Goal: Task Accomplishment & Management: Manage account settings

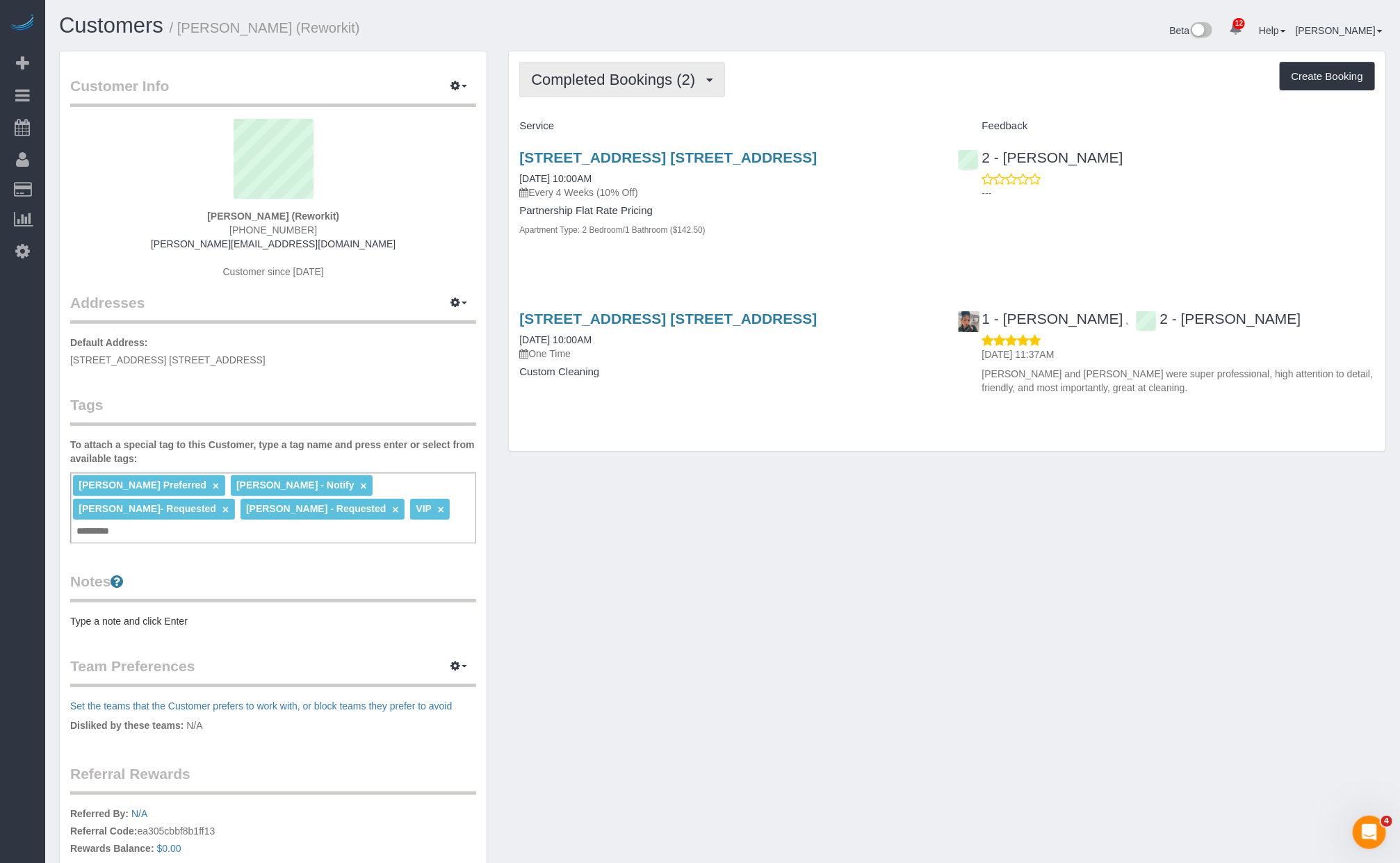
click at [621, 86] on span "Completed Bookings (2)" at bounding box center [617, 79] width 171 height 18
click at [791, 78] on div "Completed Bookings (2) Completed Bookings (2) Upcoming Bookings (6) Cancelled B…" at bounding box center [947, 79] width 856 height 35
click at [636, 74] on span "Completed Bookings (2)" at bounding box center [617, 79] width 171 height 18
click at [581, 130] on link "Upcoming Bookings (6)" at bounding box center [592, 129] width 144 height 18
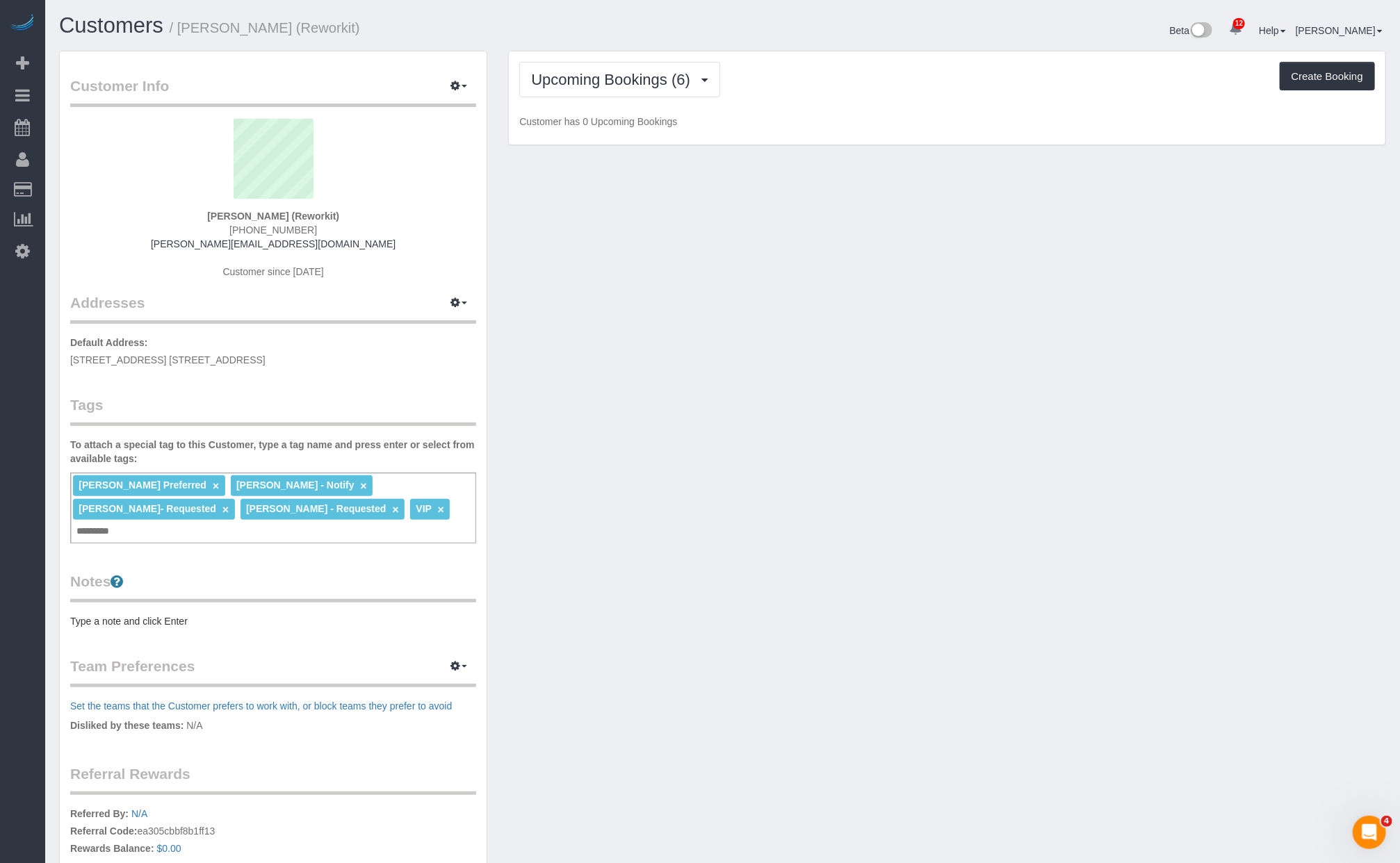
scroll to position [1246, 1400]
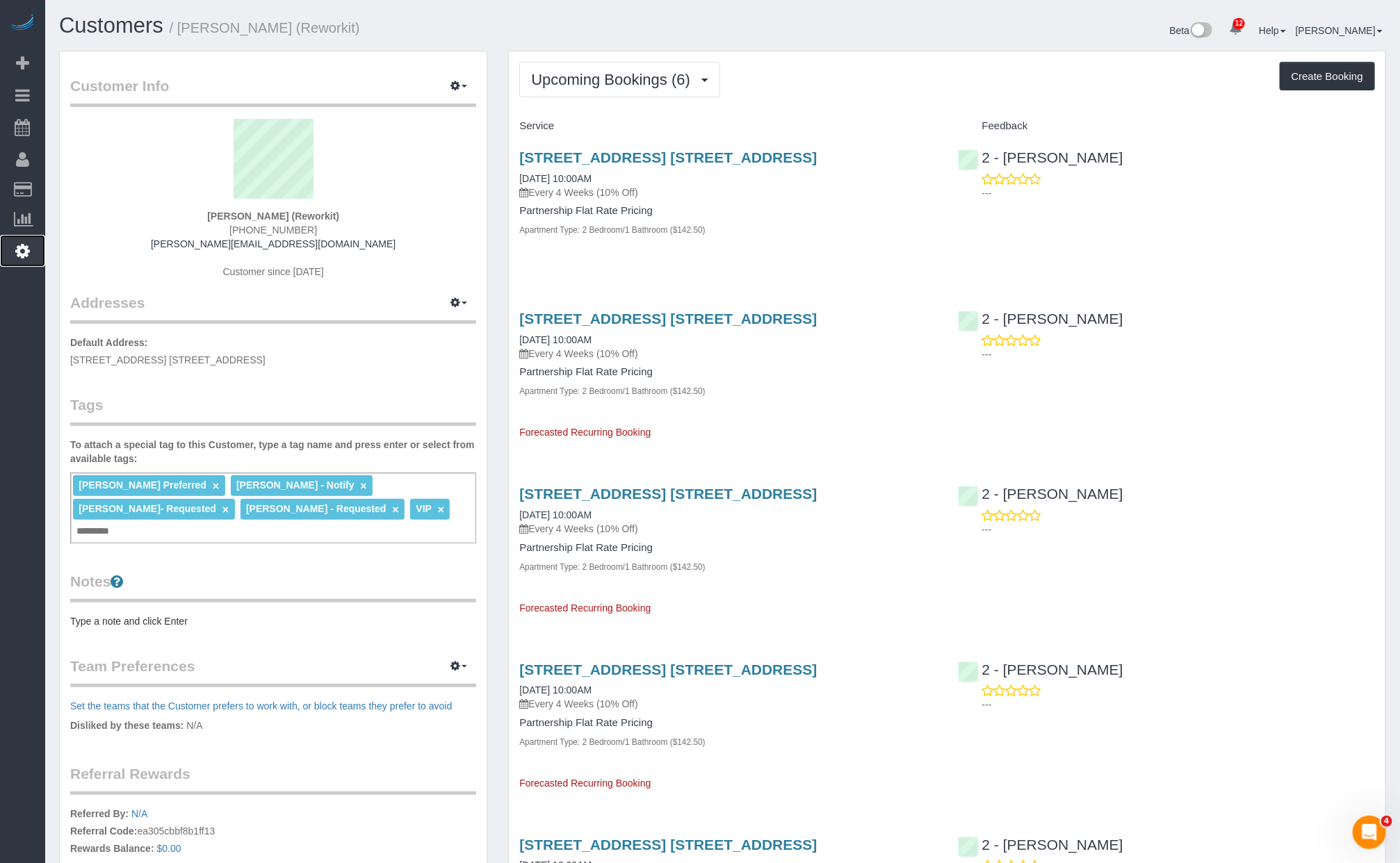
click at [37, 253] on link "Settings" at bounding box center [22, 251] width 45 height 32
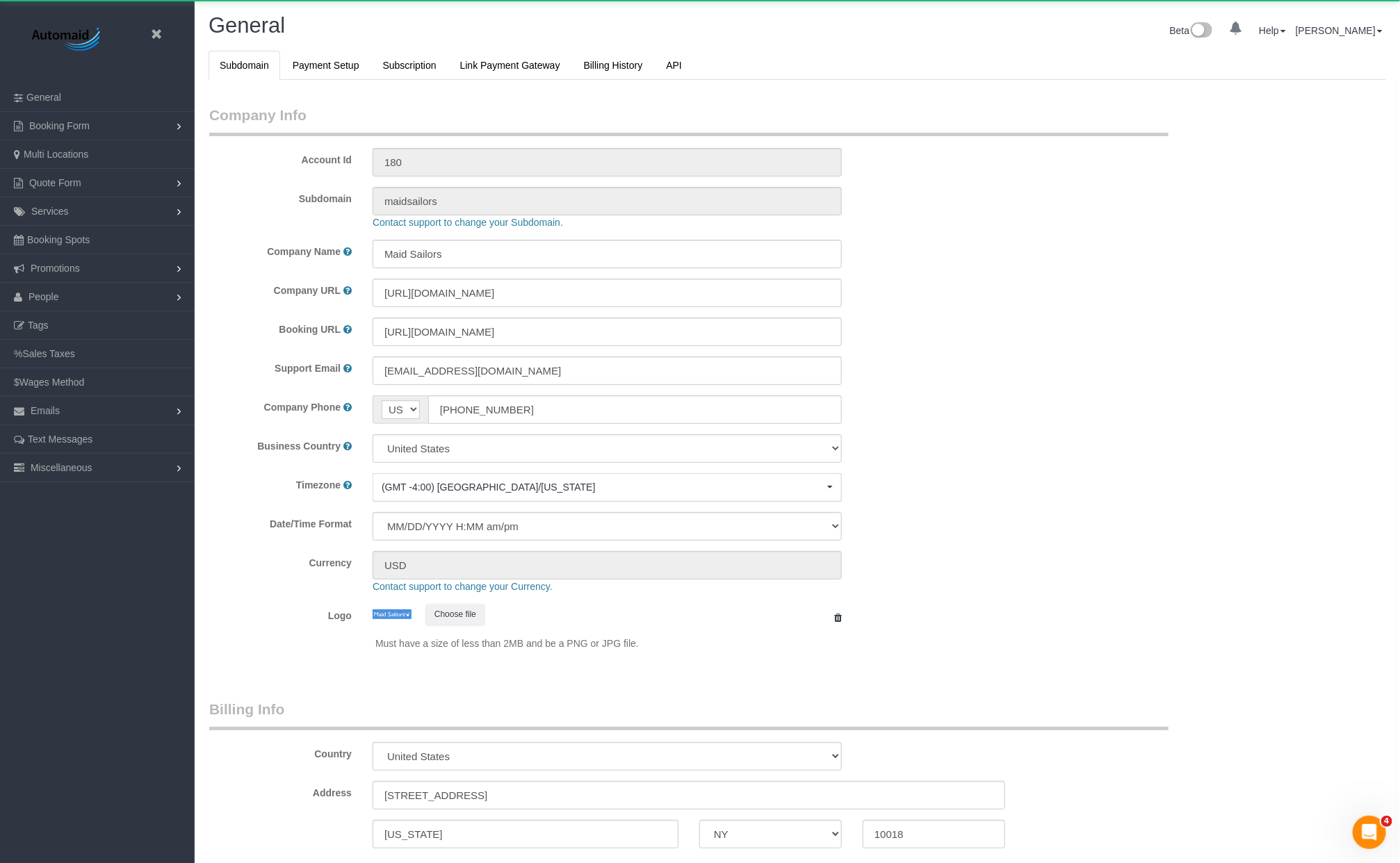
select select "425"
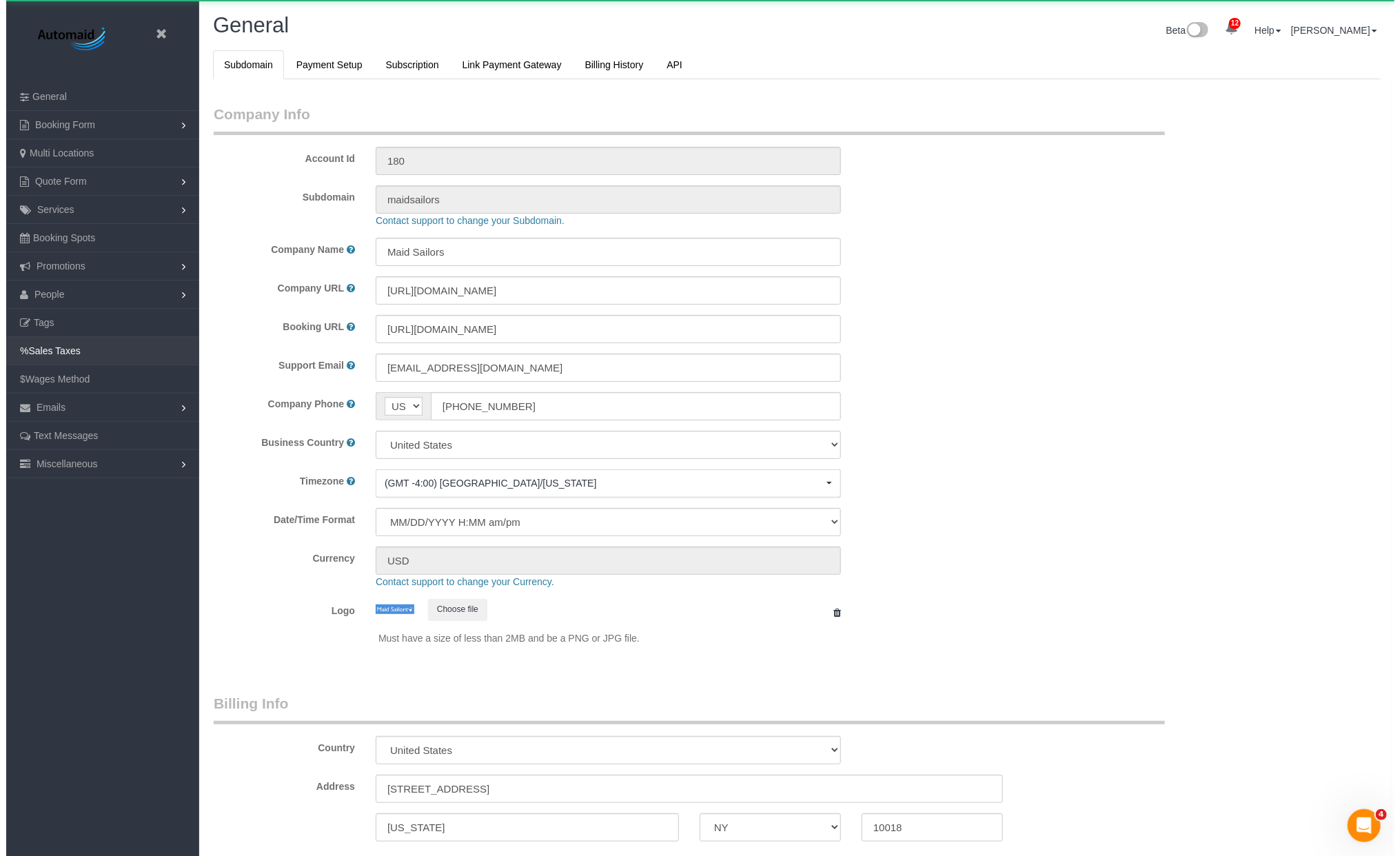
scroll to position [2906, 1388]
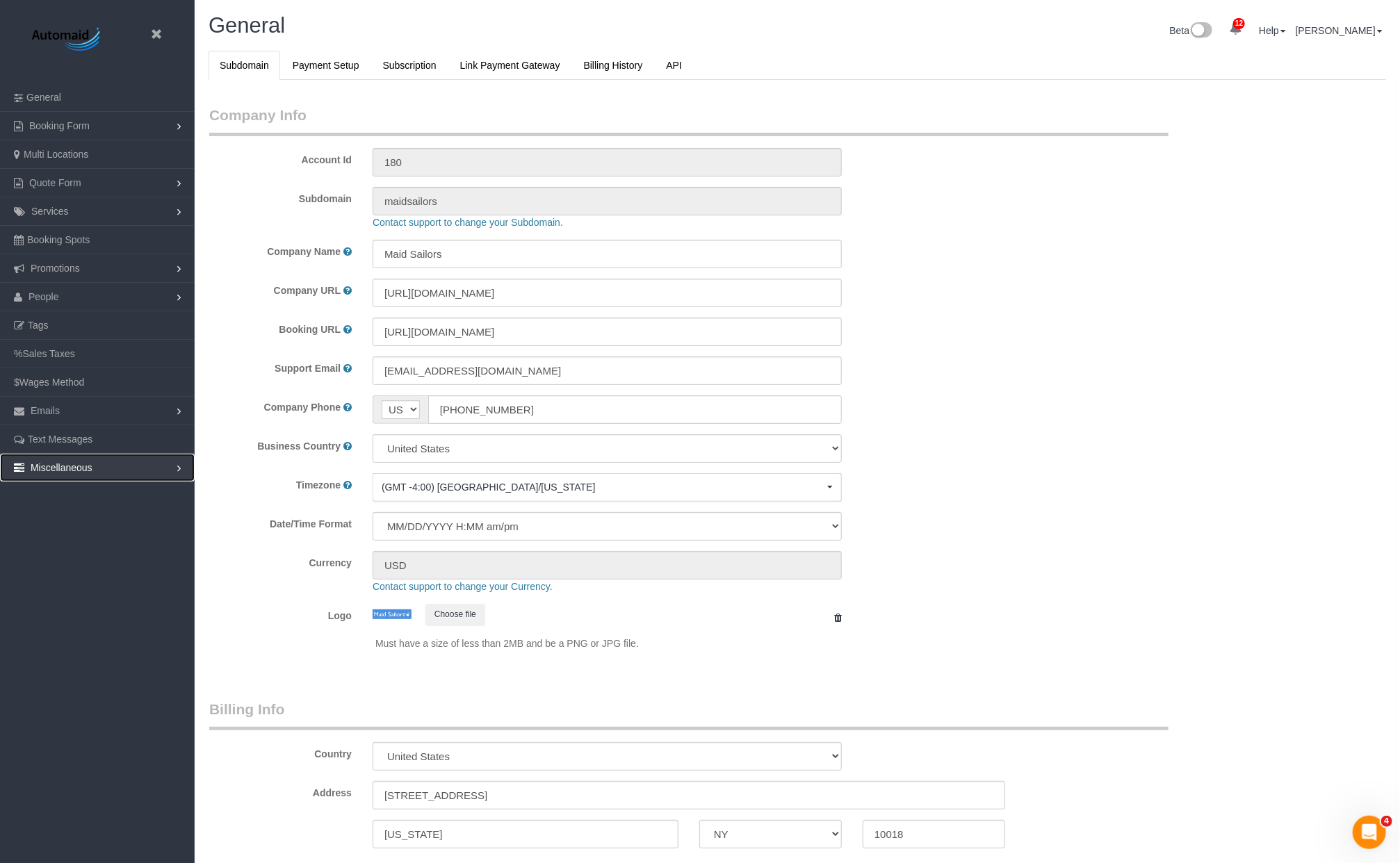
click at [80, 473] on link "Miscellaneous" at bounding box center [97, 467] width 194 height 28
click at [77, 205] on link "Services" at bounding box center [97, 211] width 194 height 28
click at [87, 324] on link "Extras" at bounding box center [97, 325] width 194 height 28
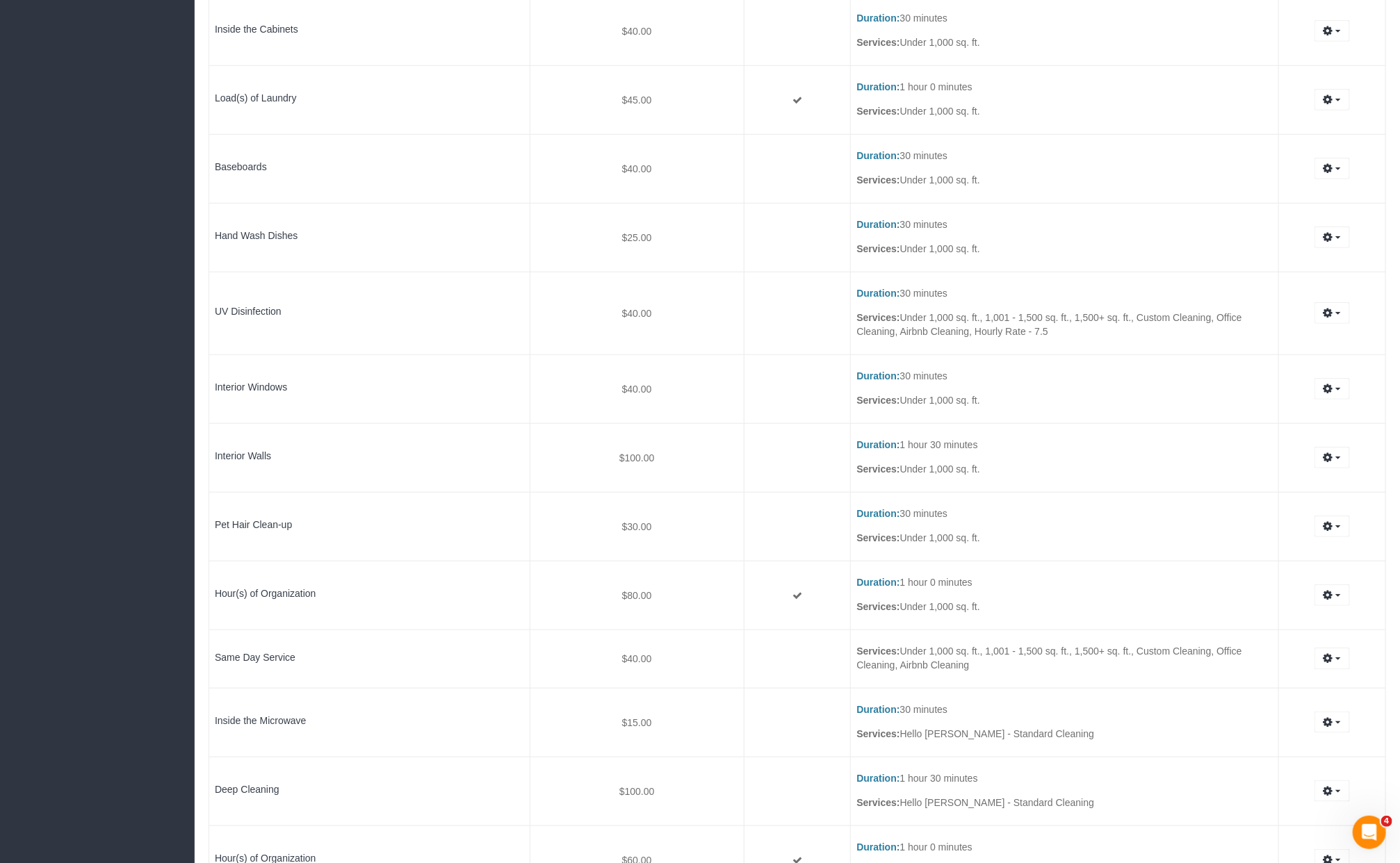
scroll to position [650, 0]
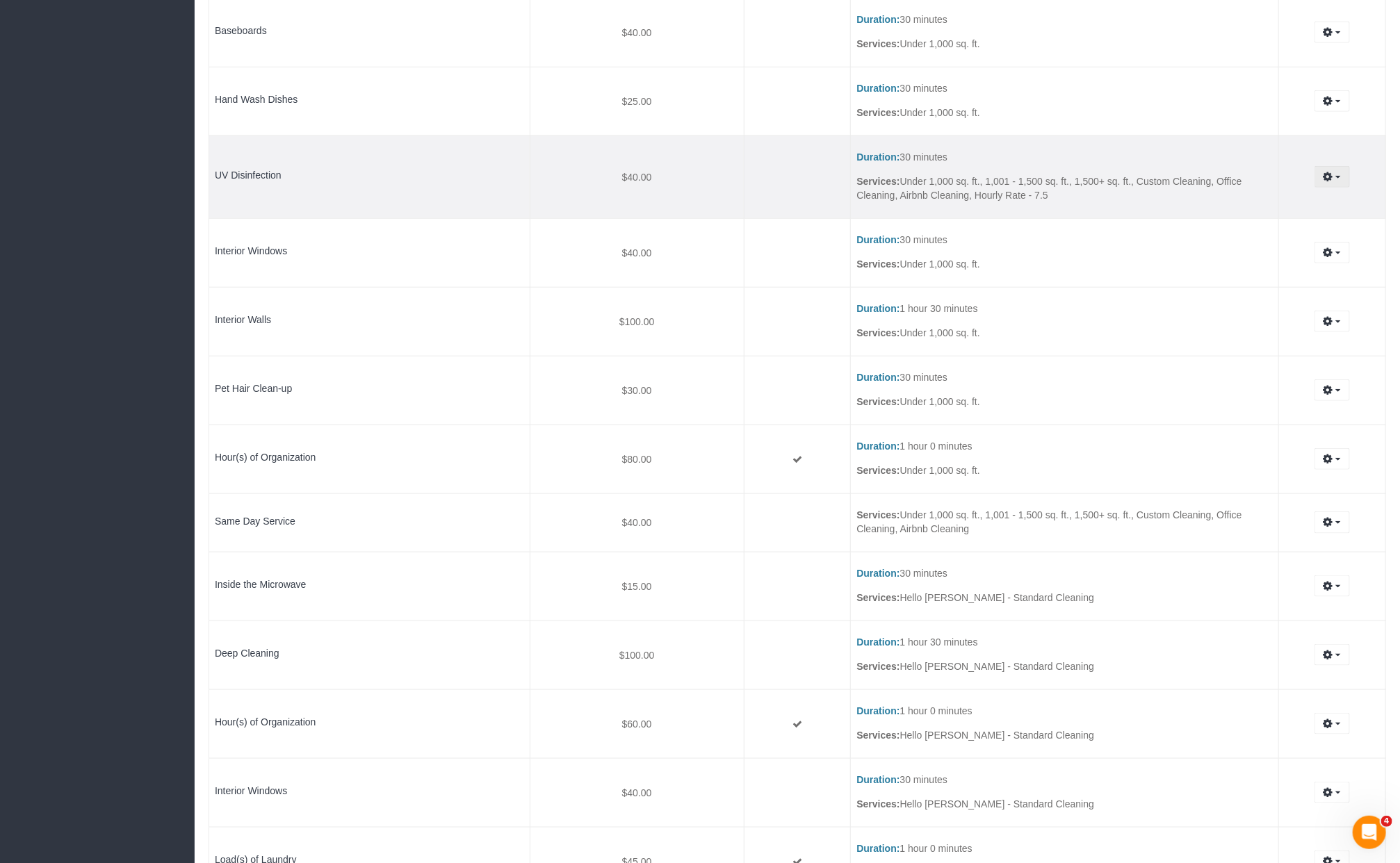
click at [1324, 181] on icon "button" at bounding box center [1329, 176] width 10 height 8
click at [1310, 197] on link "Edit" at bounding box center [1294, 202] width 110 height 18
select select "fertilizing"
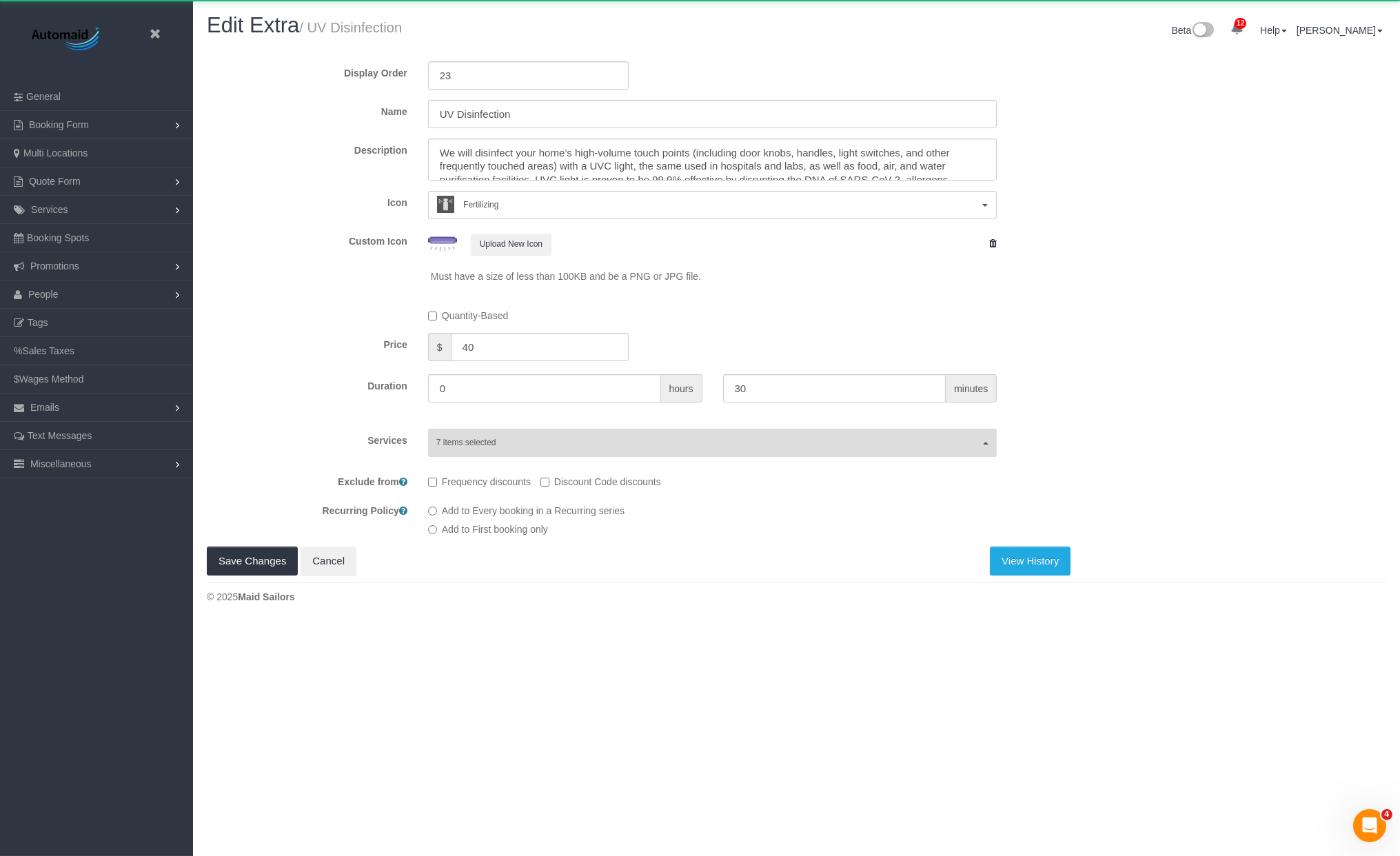
scroll to position [621, 1400]
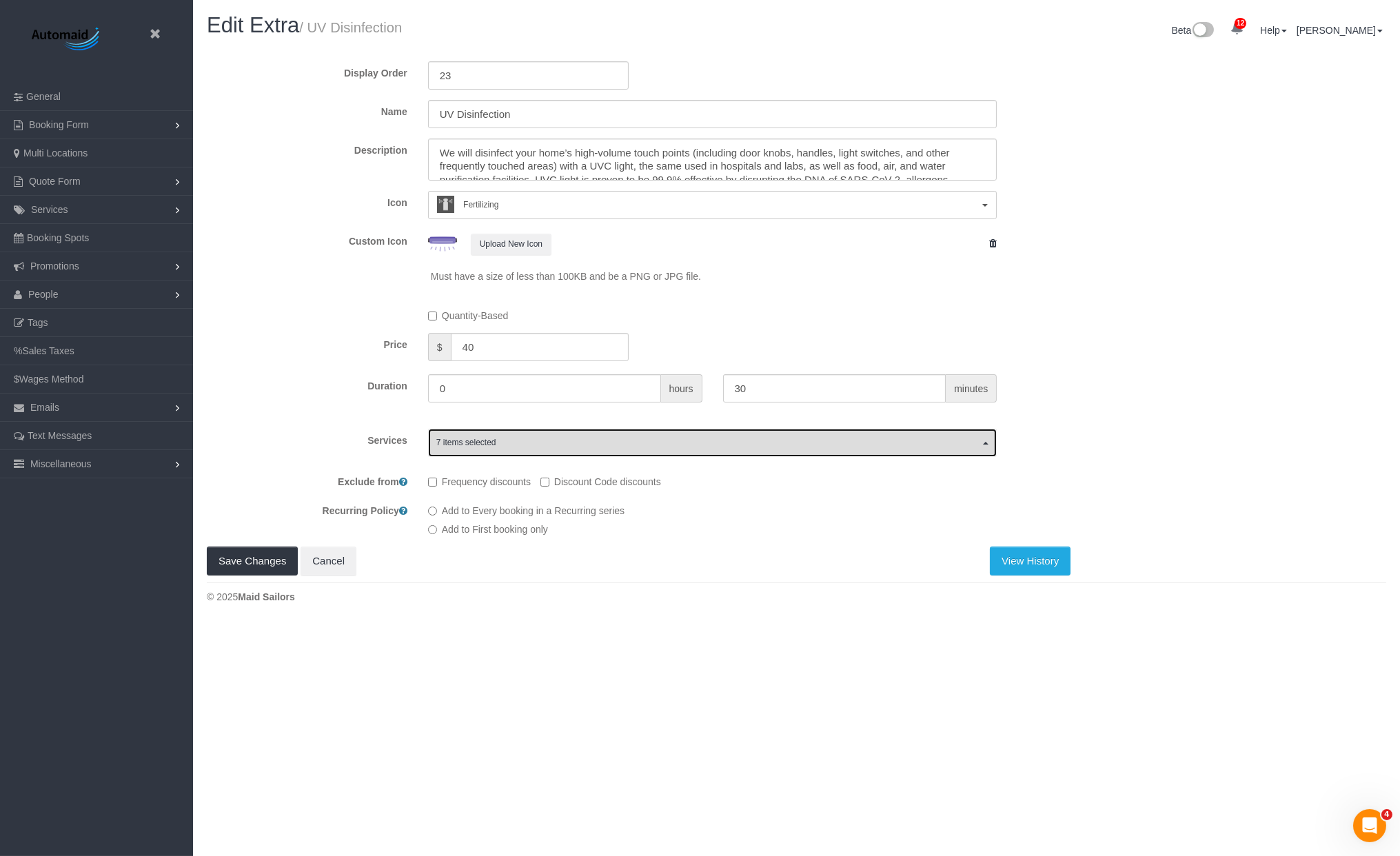
click at [536, 452] on button "7 items selected" at bounding box center [713, 443] width 570 height 28
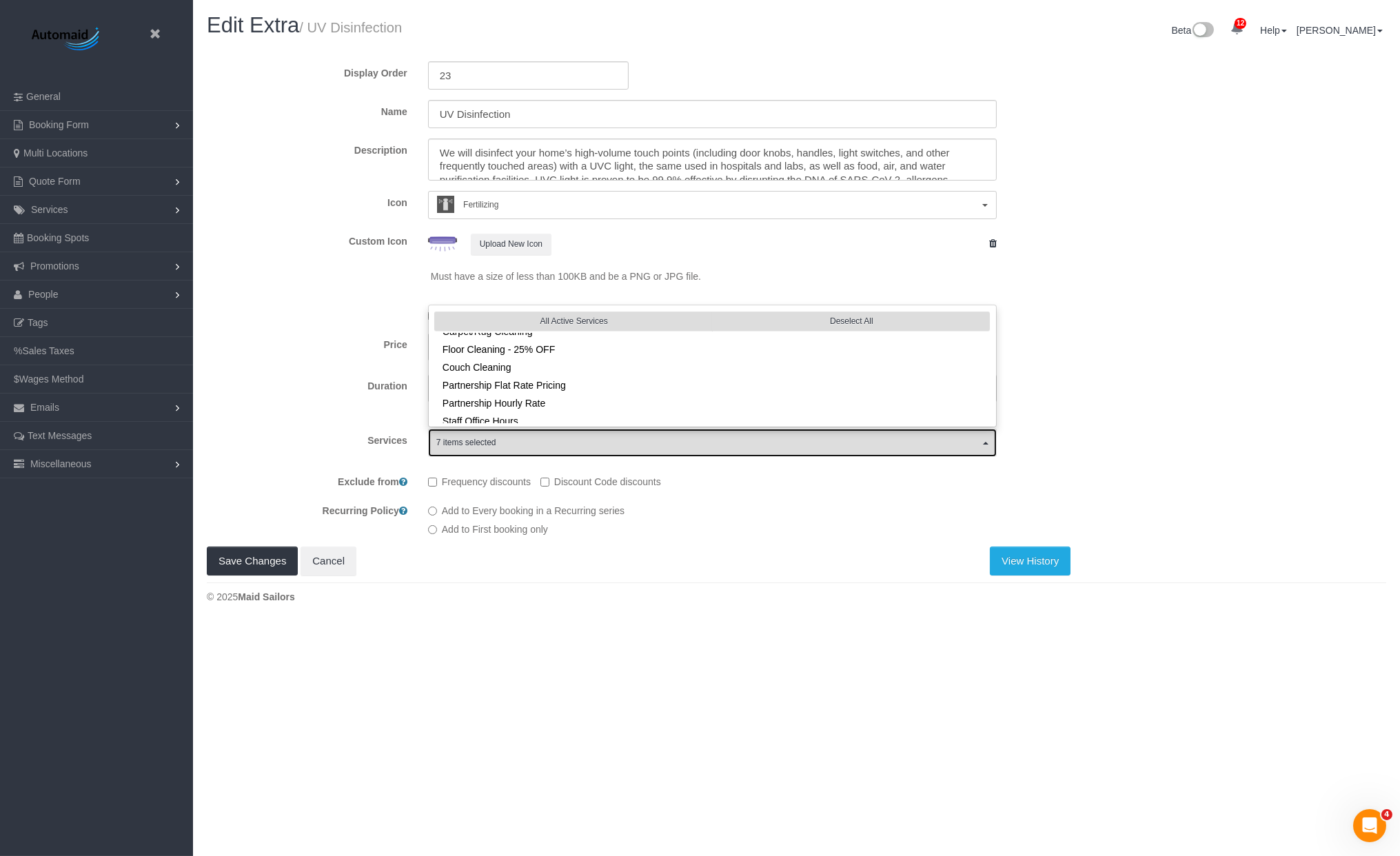
scroll to position [537, 0]
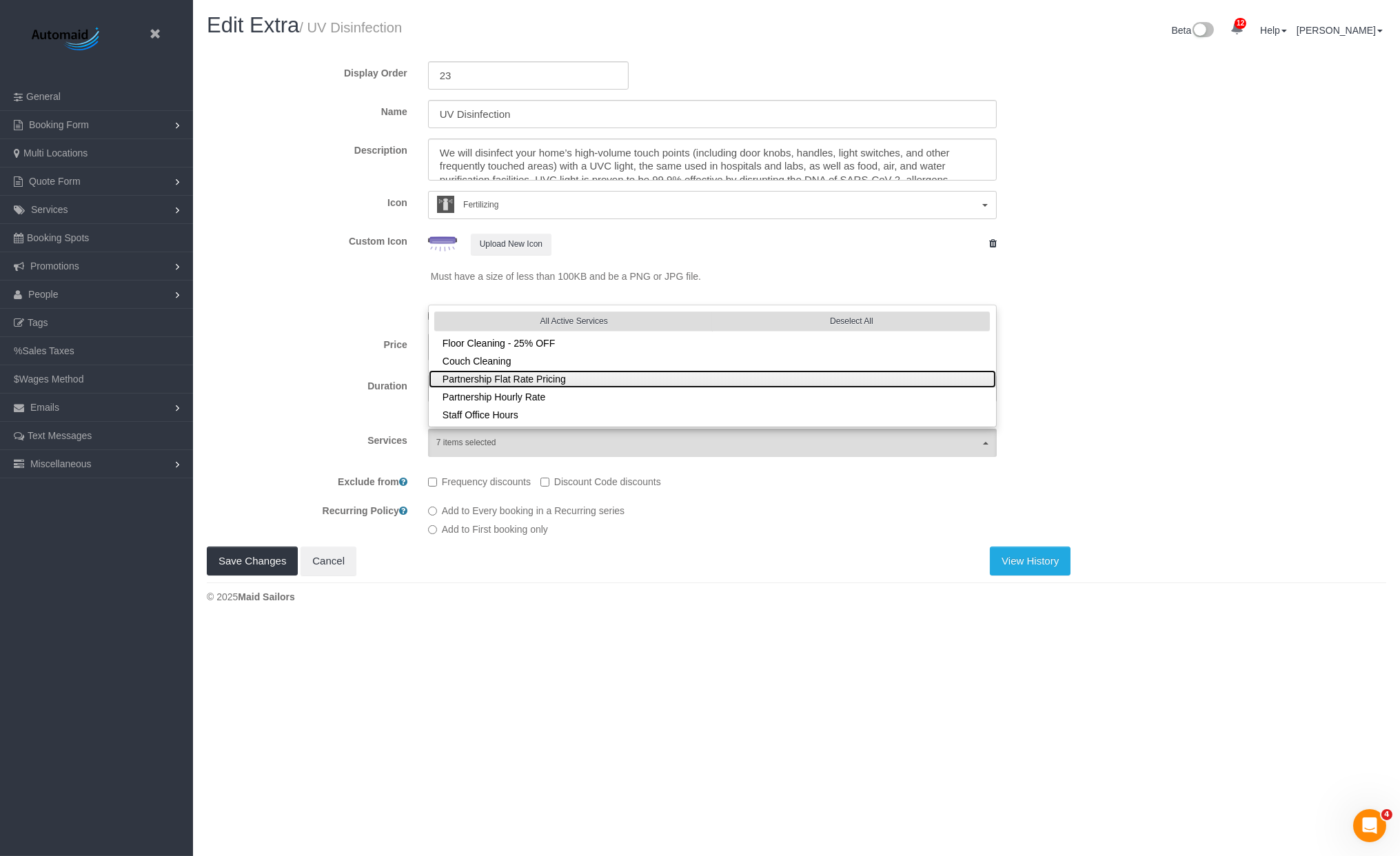
click at [547, 374] on span "Partnership Flat Rate Pricing" at bounding box center [504, 379] width 123 height 11
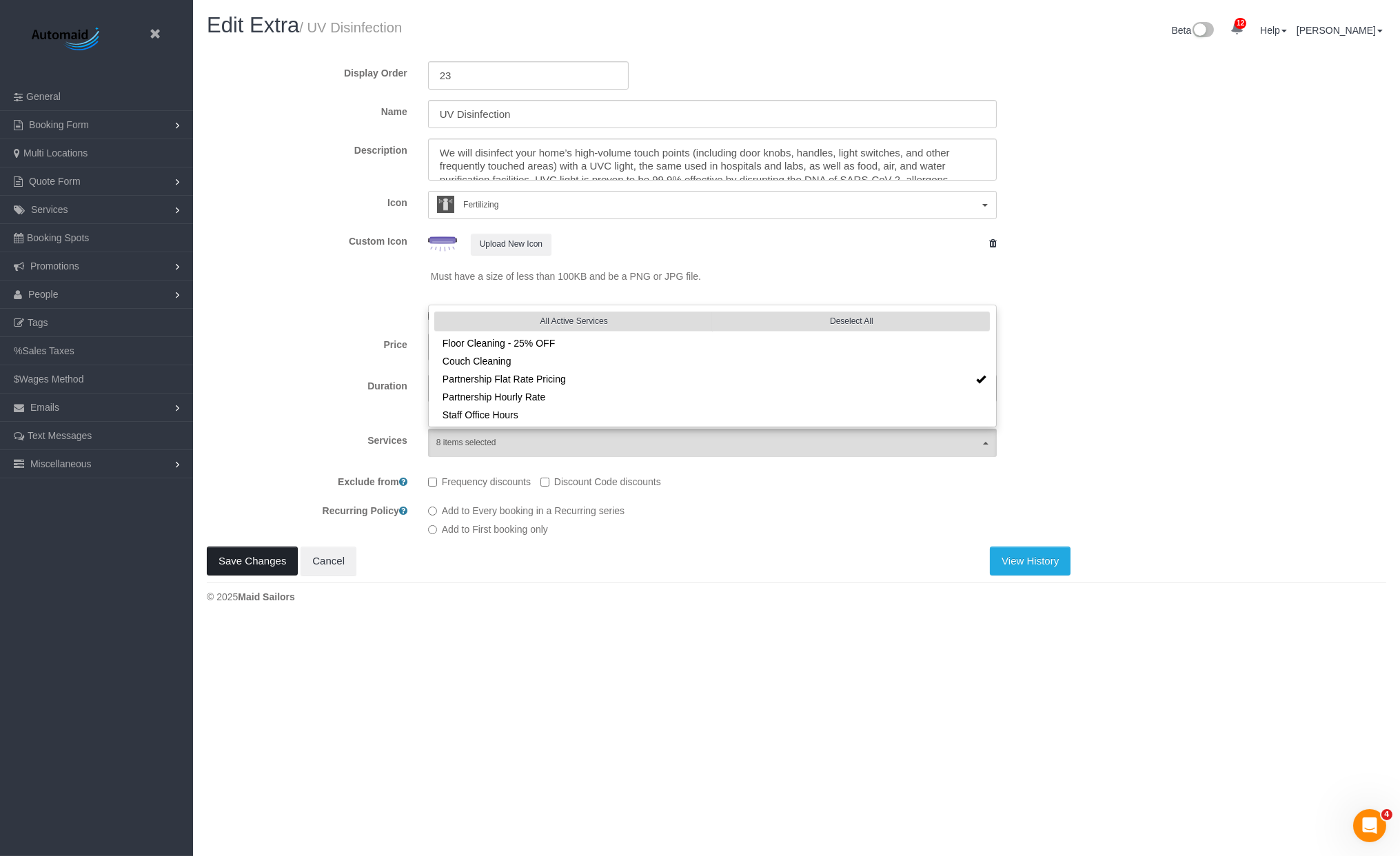
click at [263, 554] on button "Save Changes" at bounding box center [252, 561] width 91 height 29
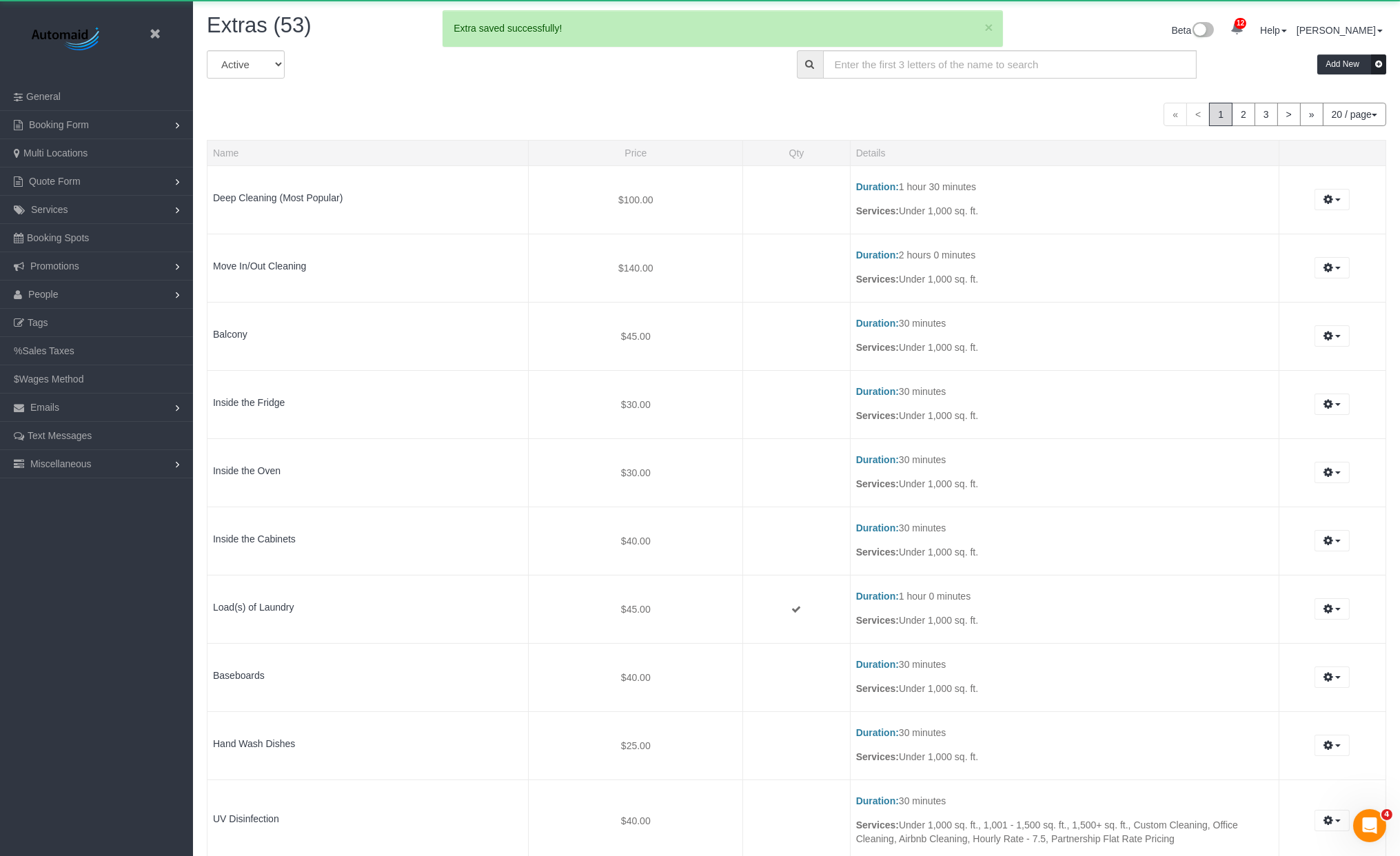
scroll to position [1640, 1388]
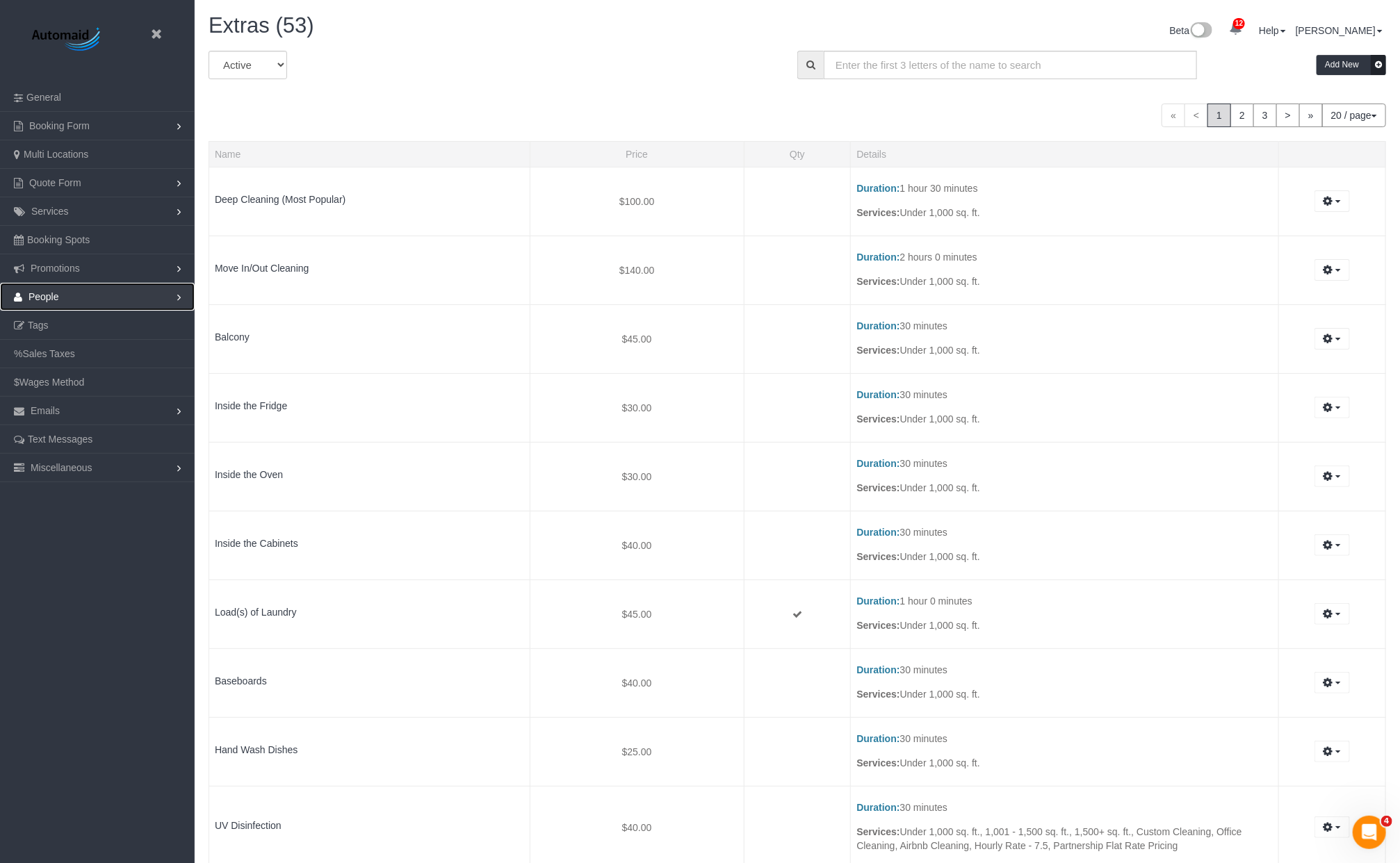
click at [42, 300] on span "People" at bounding box center [44, 296] width 30 height 11
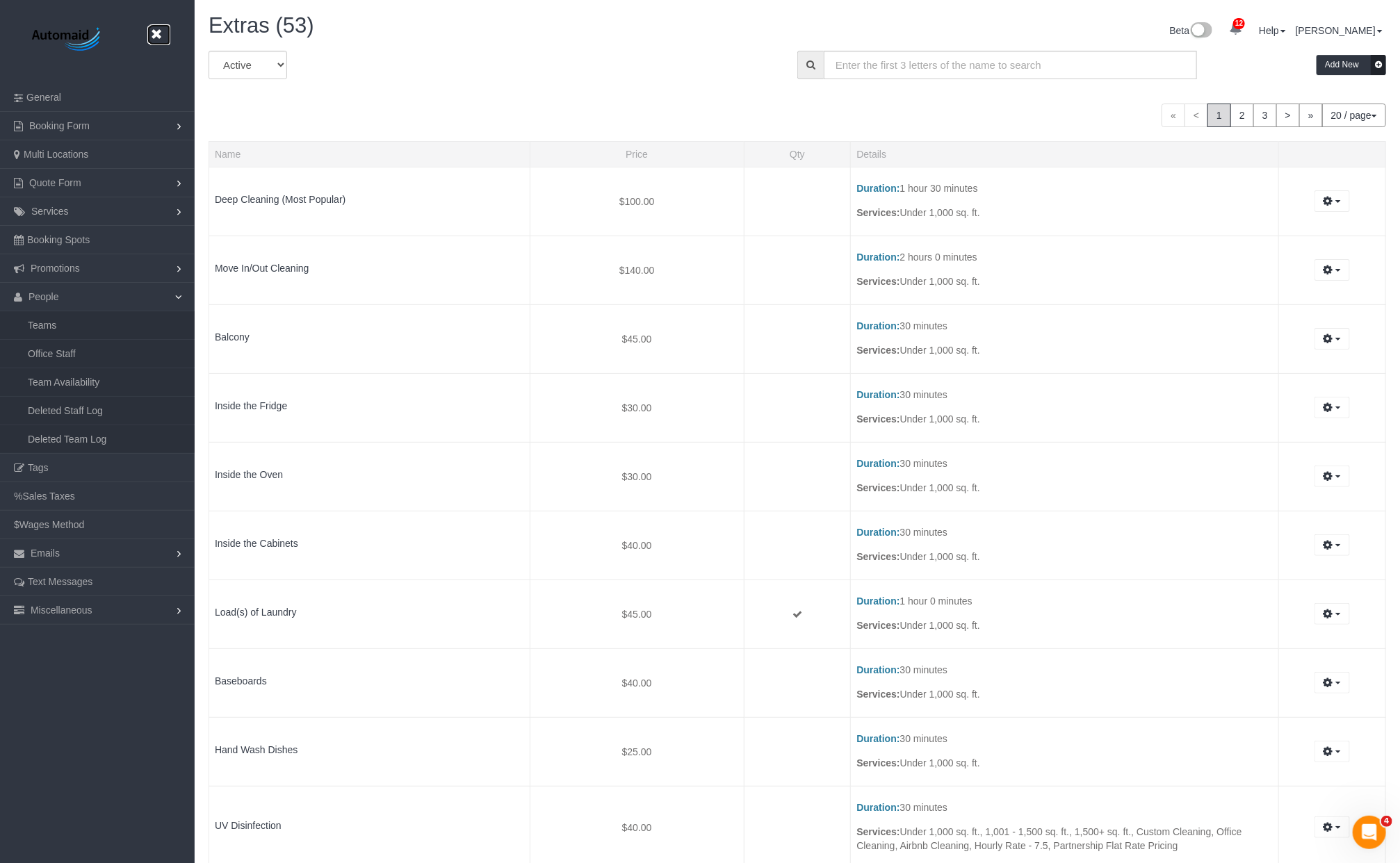
click at [155, 41] on icon at bounding box center [155, 34] width 18 height 18
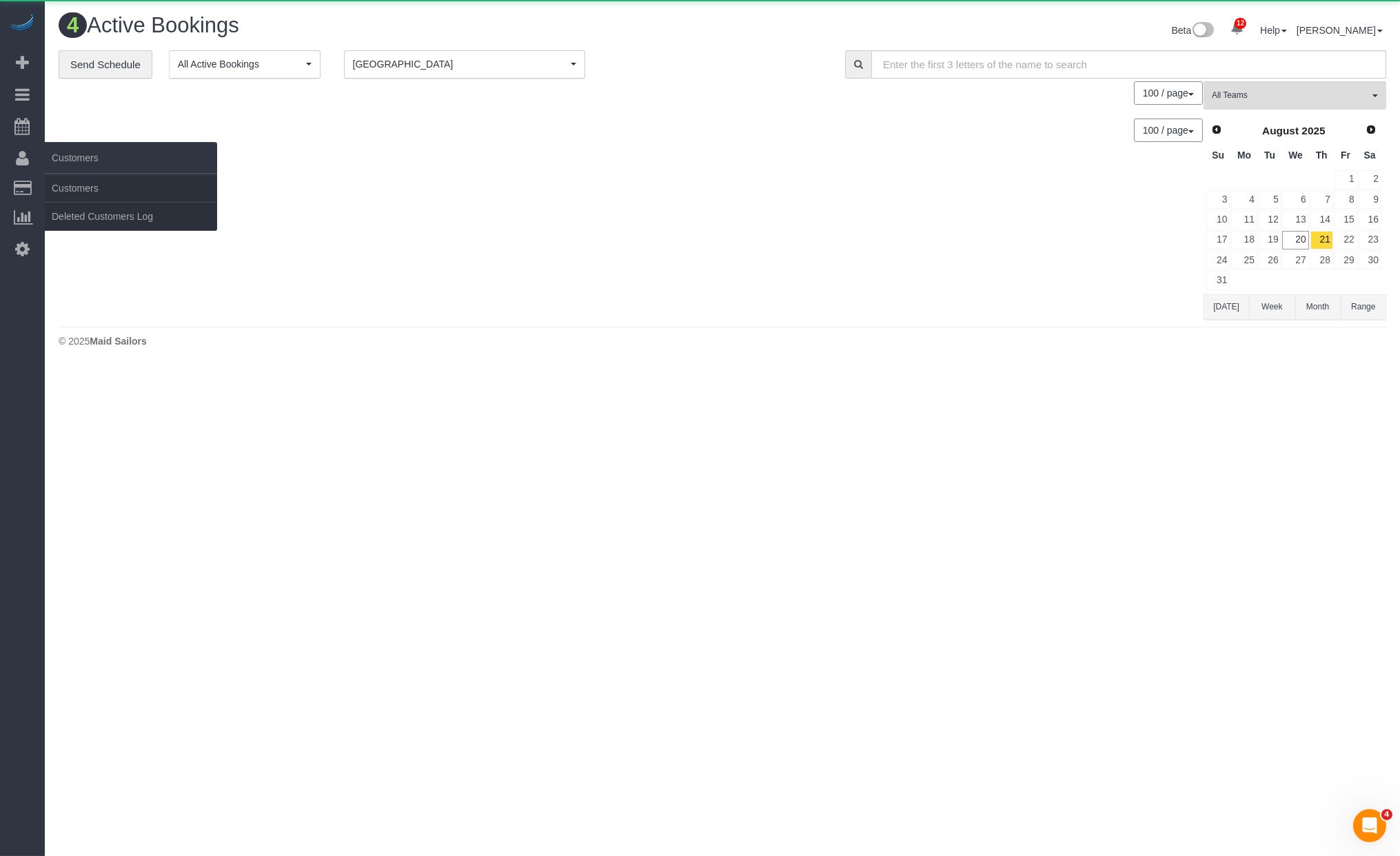
scroll to position [477, 1400]
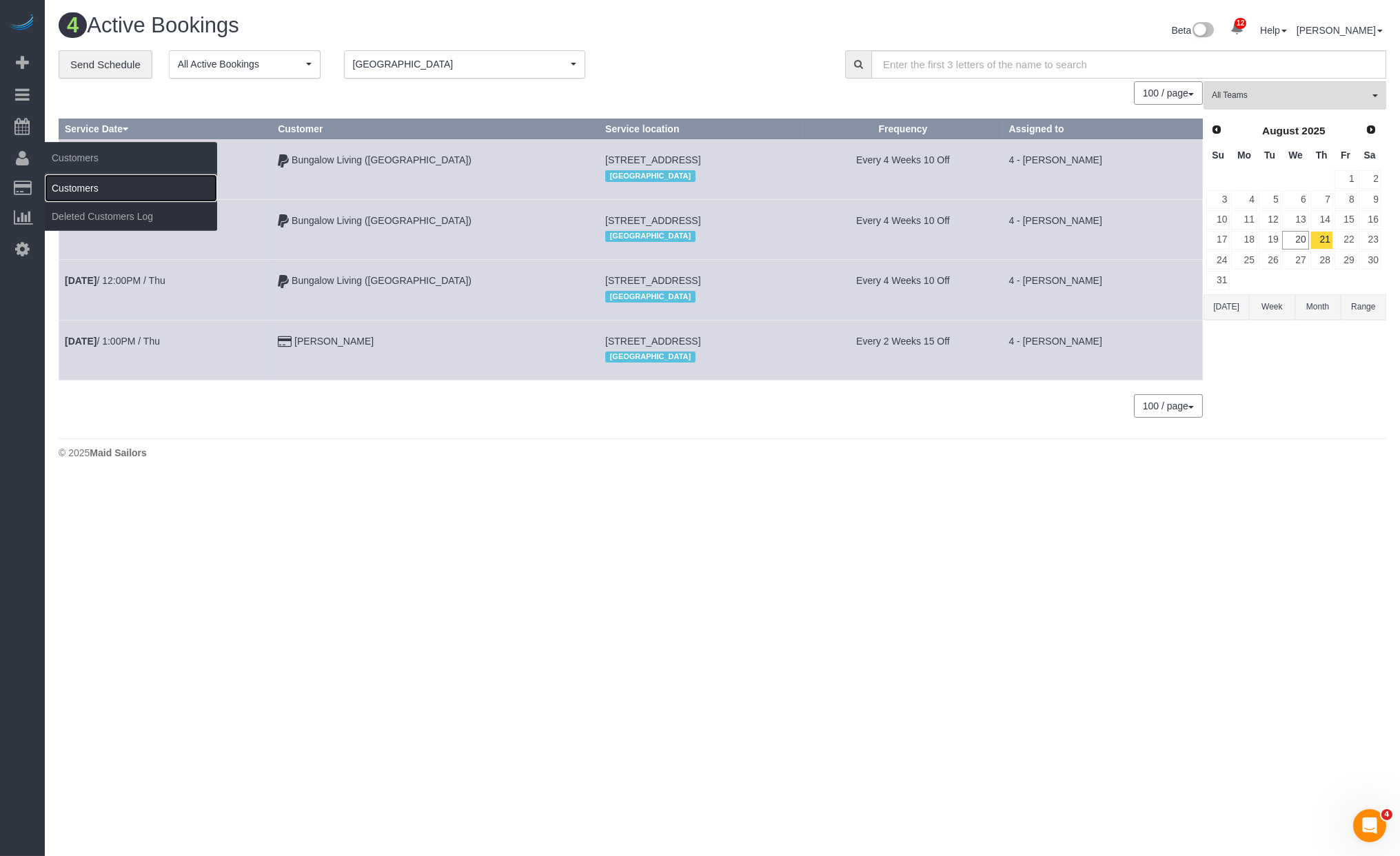
click at [100, 193] on link "Customers" at bounding box center [131, 188] width 173 height 28
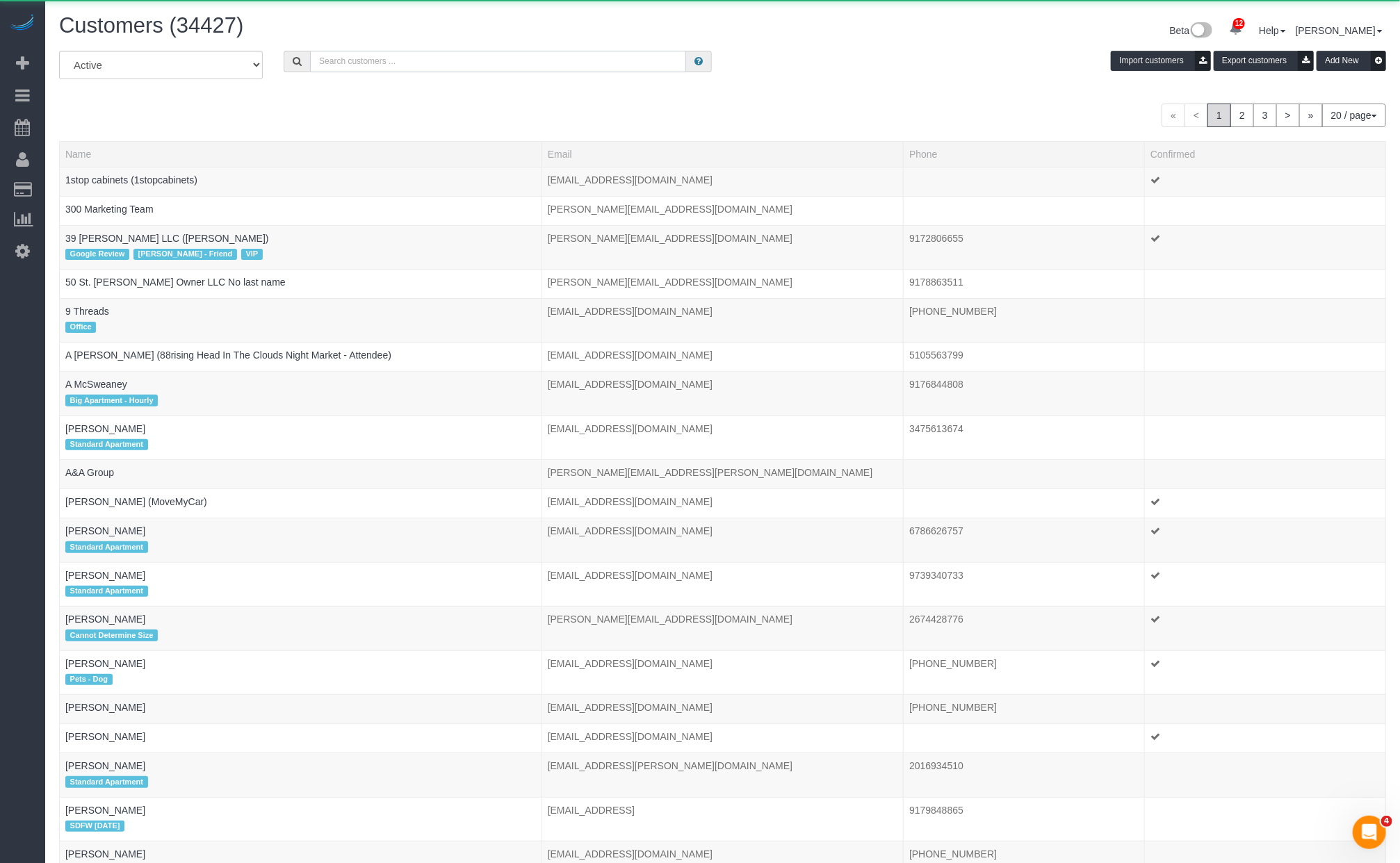
click at [507, 63] on input "text" at bounding box center [498, 62] width 376 height 22
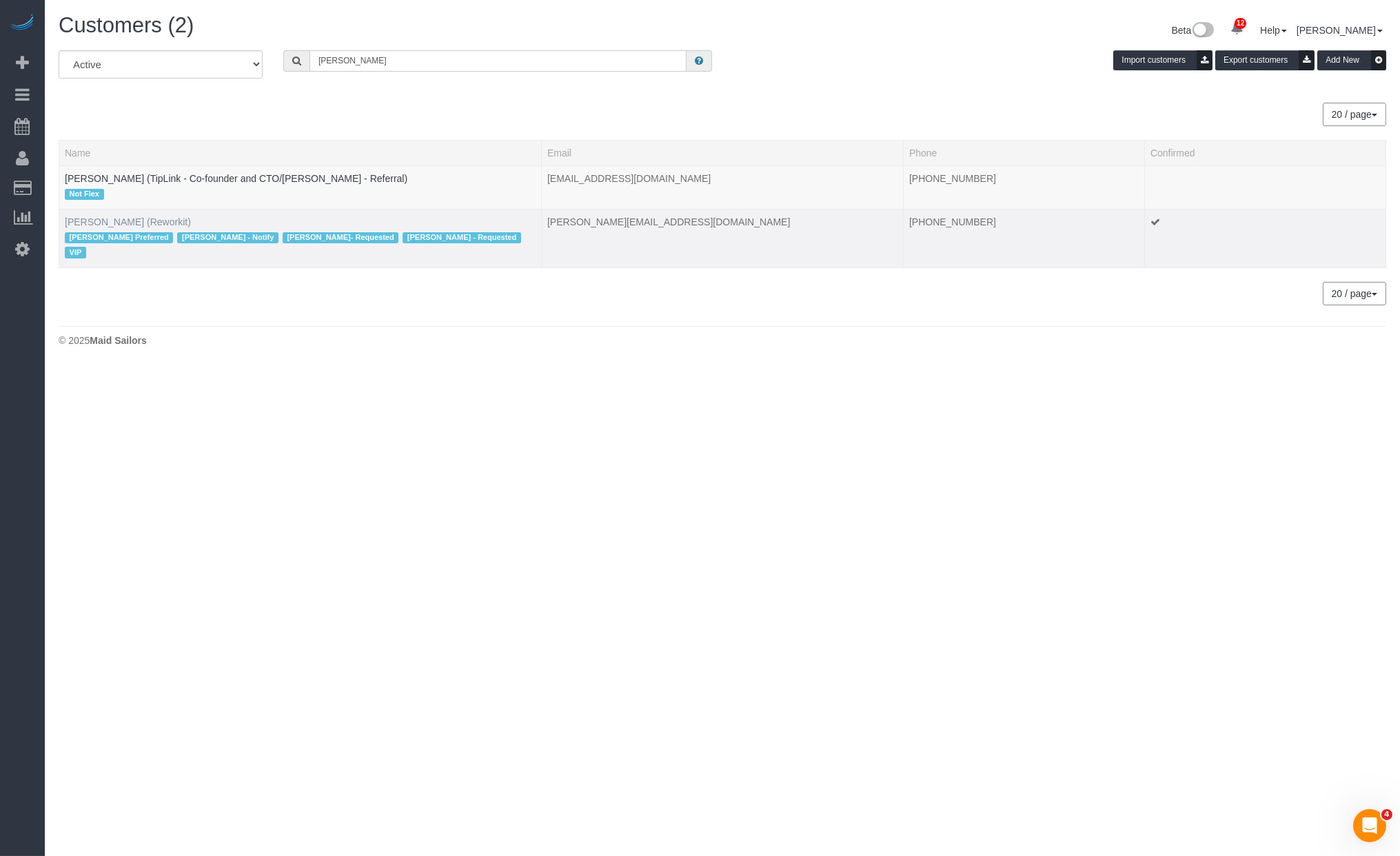
type input "jess wass"
click at [96, 224] on link "Jess Wass (Reworkit)" at bounding box center [127, 221] width 127 height 11
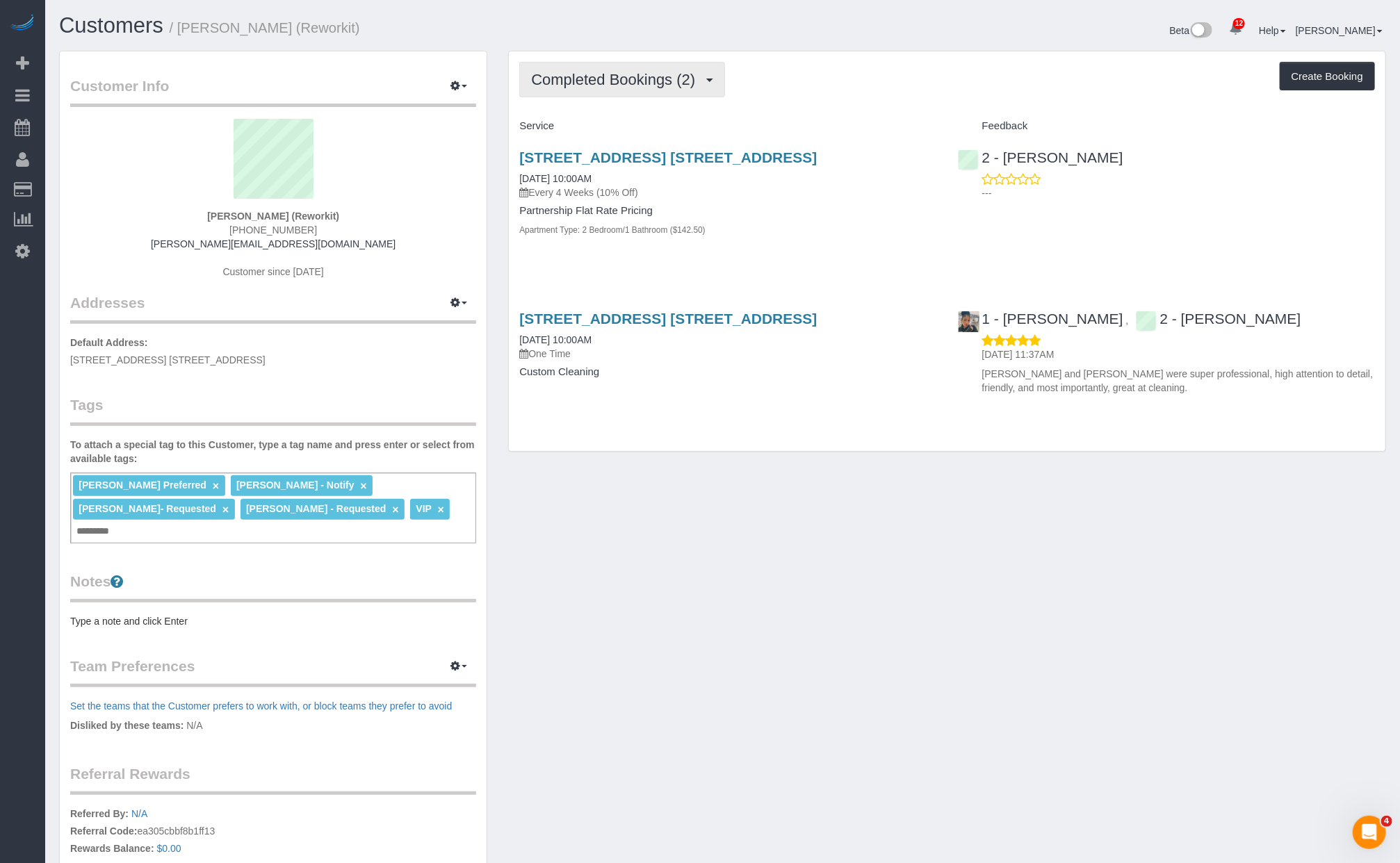
click at [676, 90] on button "Completed Bookings (2)" at bounding box center [623, 79] width 206 height 35
click at [618, 127] on link "Upcoming Bookings (6)" at bounding box center [592, 129] width 144 height 18
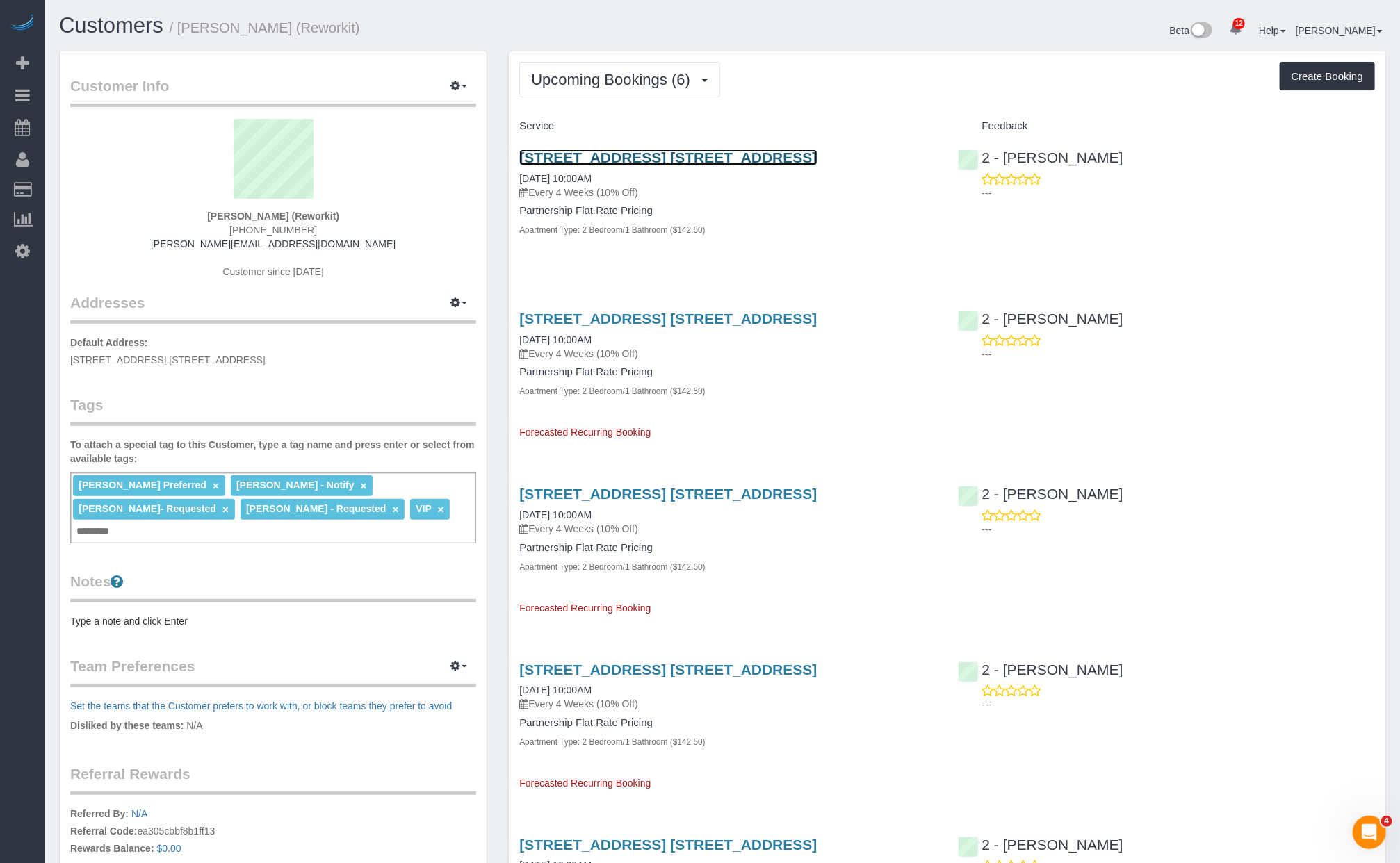
click at [584, 163] on link "86 Fleet Place, Apt. 29r, Brooklyn, NY 11201" at bounding box center [668, 157] width 297 height 16
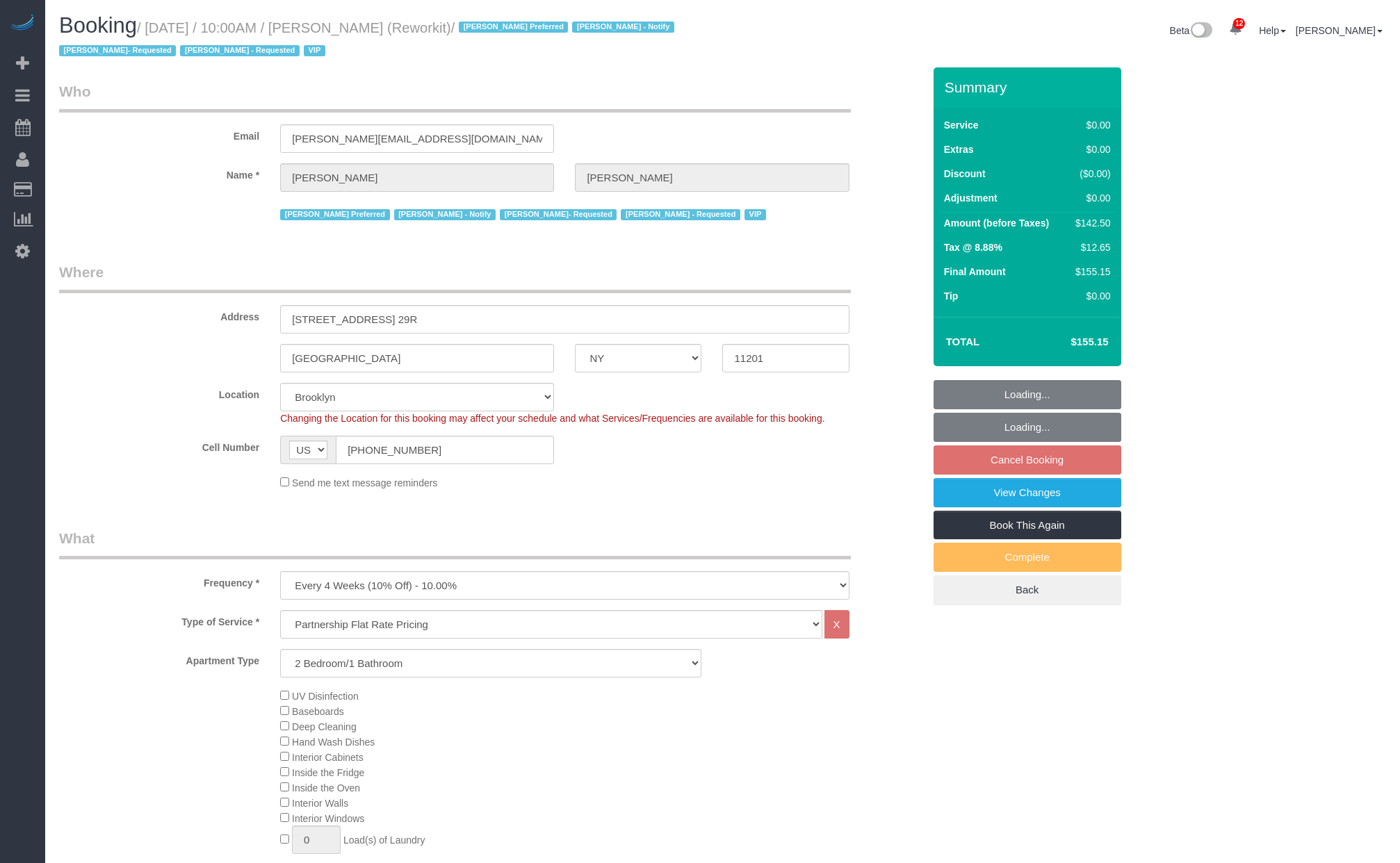
select select "NY"
select select "3"
select select "string:stripe"
select select "spot63"
select select "number:57"
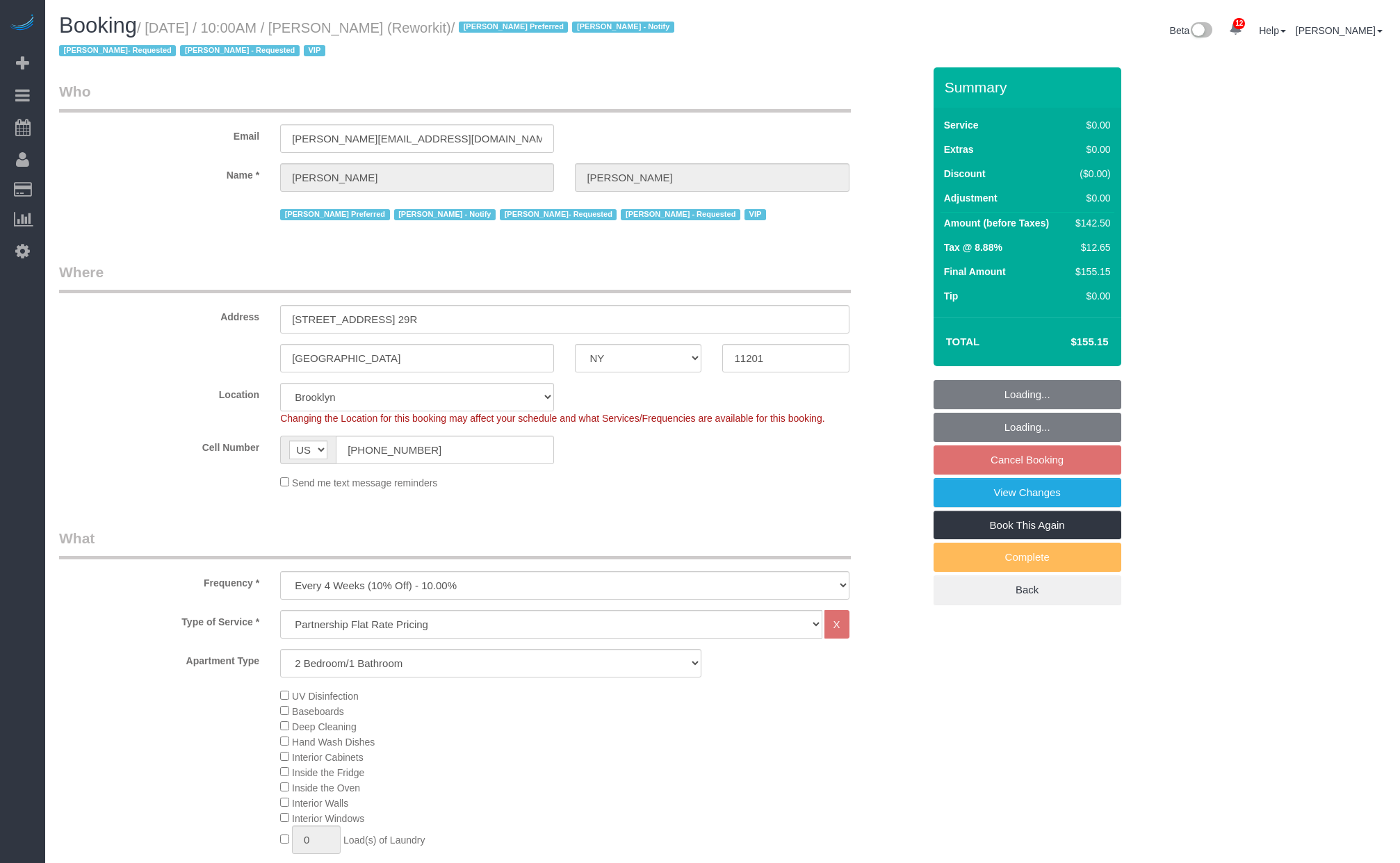
select select "number:71"
select select "number:15"
select select "number:5"
select select "61901"
